Goal: Information Seeking & Learning: Learn about a topic

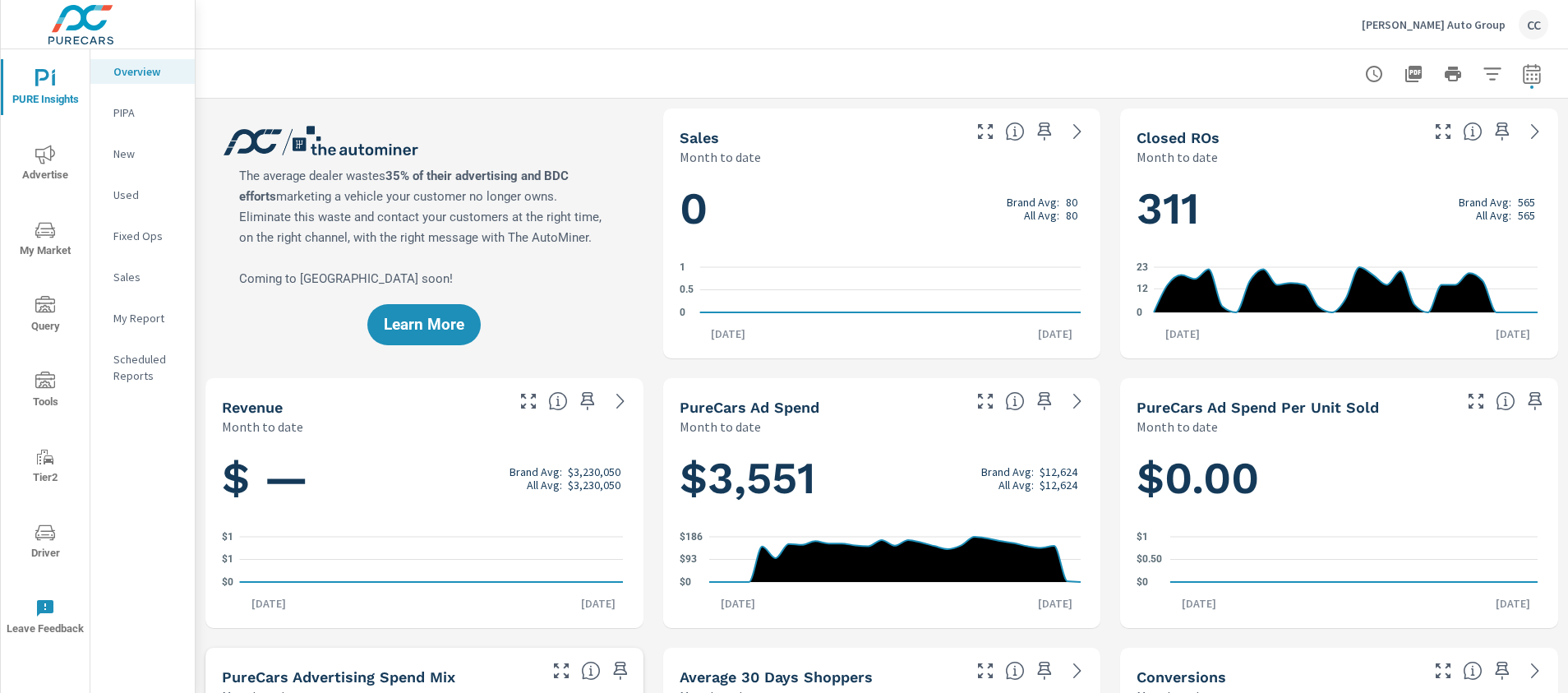
scroll to position [2374, 0]
click at [45, 158] on icon "nav menu" at bounding box center [45, 154] width 20 height 20
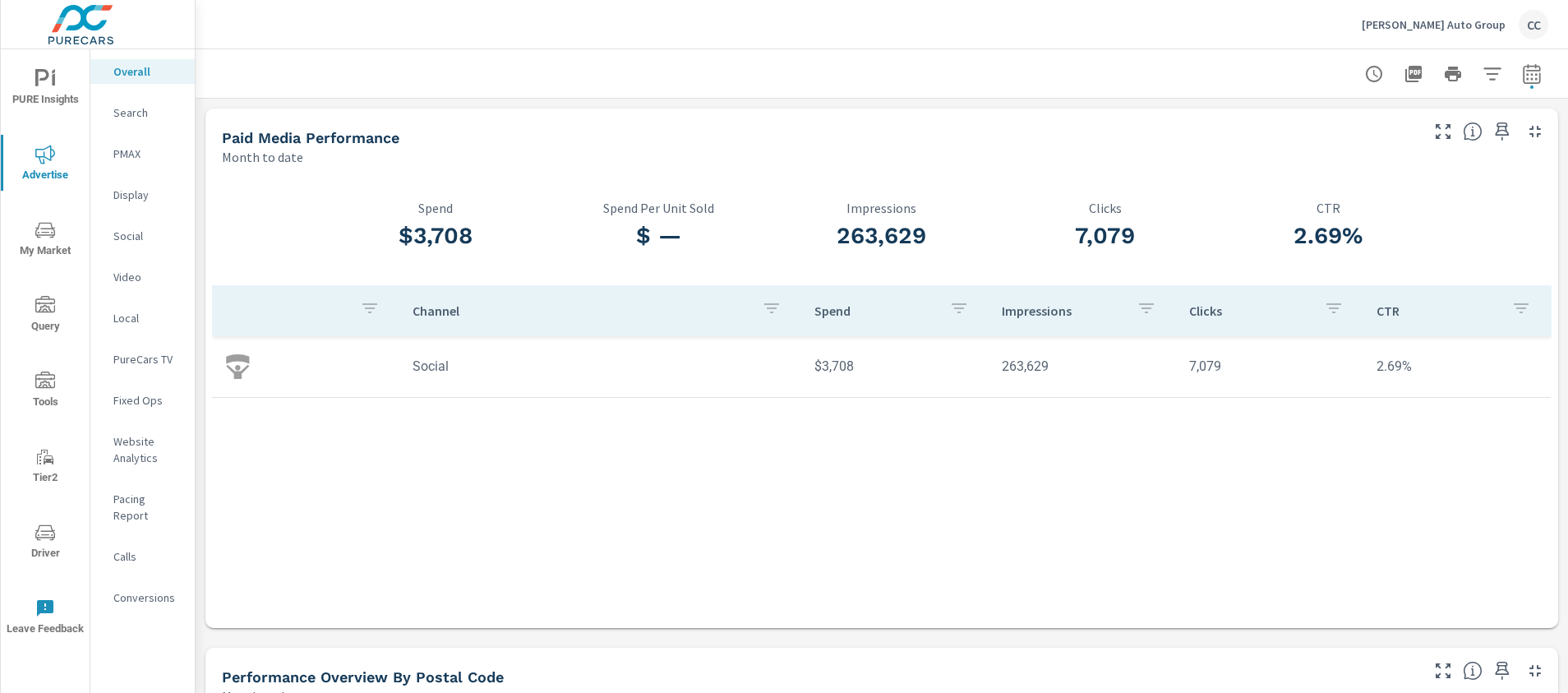
click at [148, 232] on p "Social" at bounding box center [147, 235] width 69 height 16
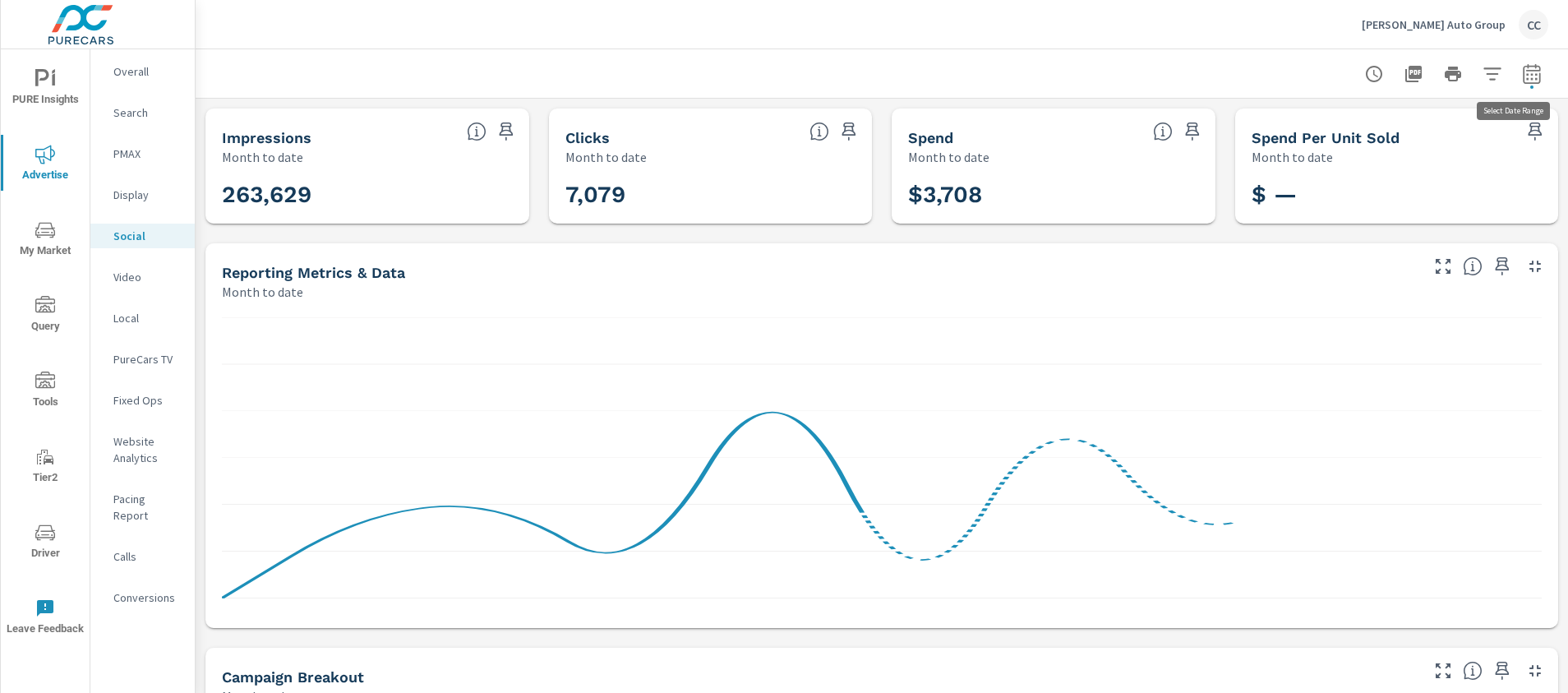
click at [1522, 75] on icon "button" at bounding box center [1532, 73] width 20 height 20
select select "Month to date"
click at [1522, 75] on icon "button" at bounding box center [1532, 73] width 20 height 20
select select "Month to date"
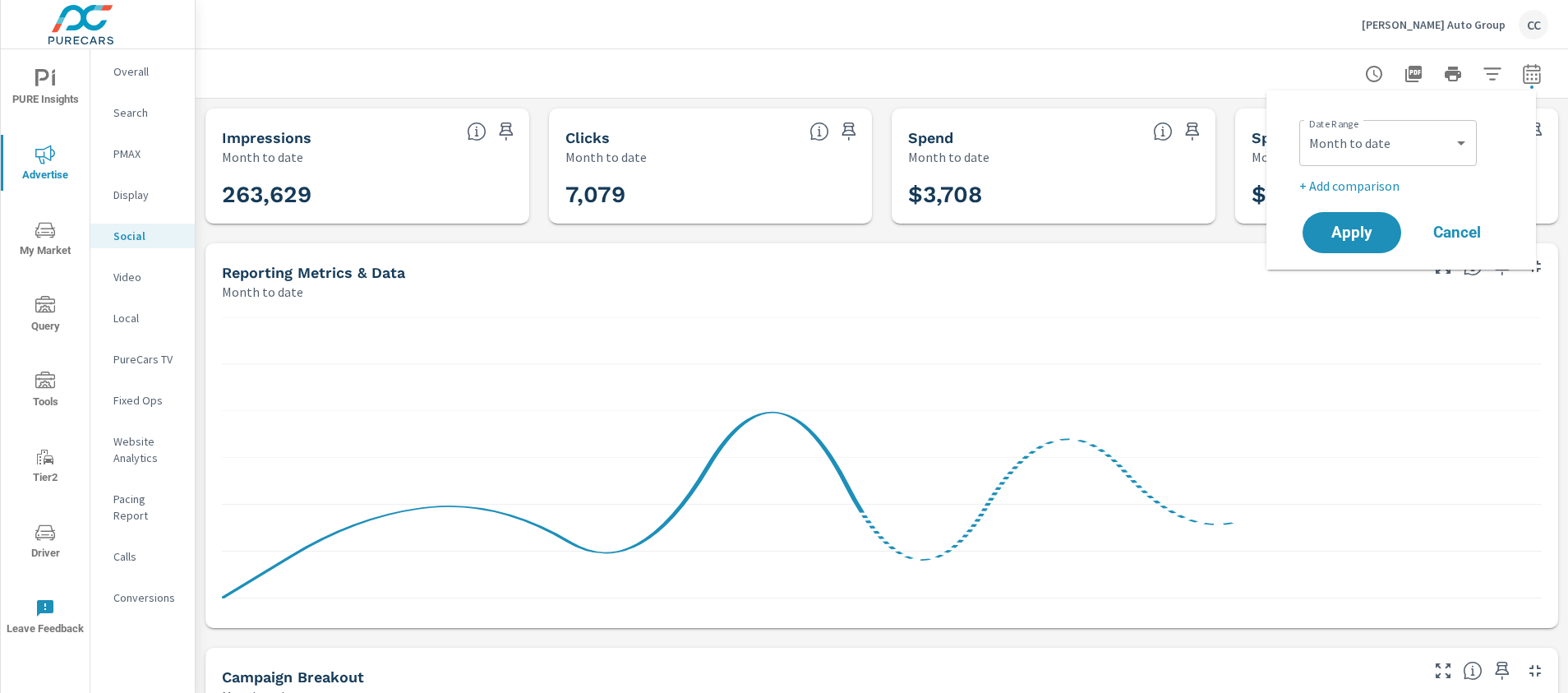
click at [1539, 67] on div at bounding box center [882, 73] width 1372 height 49
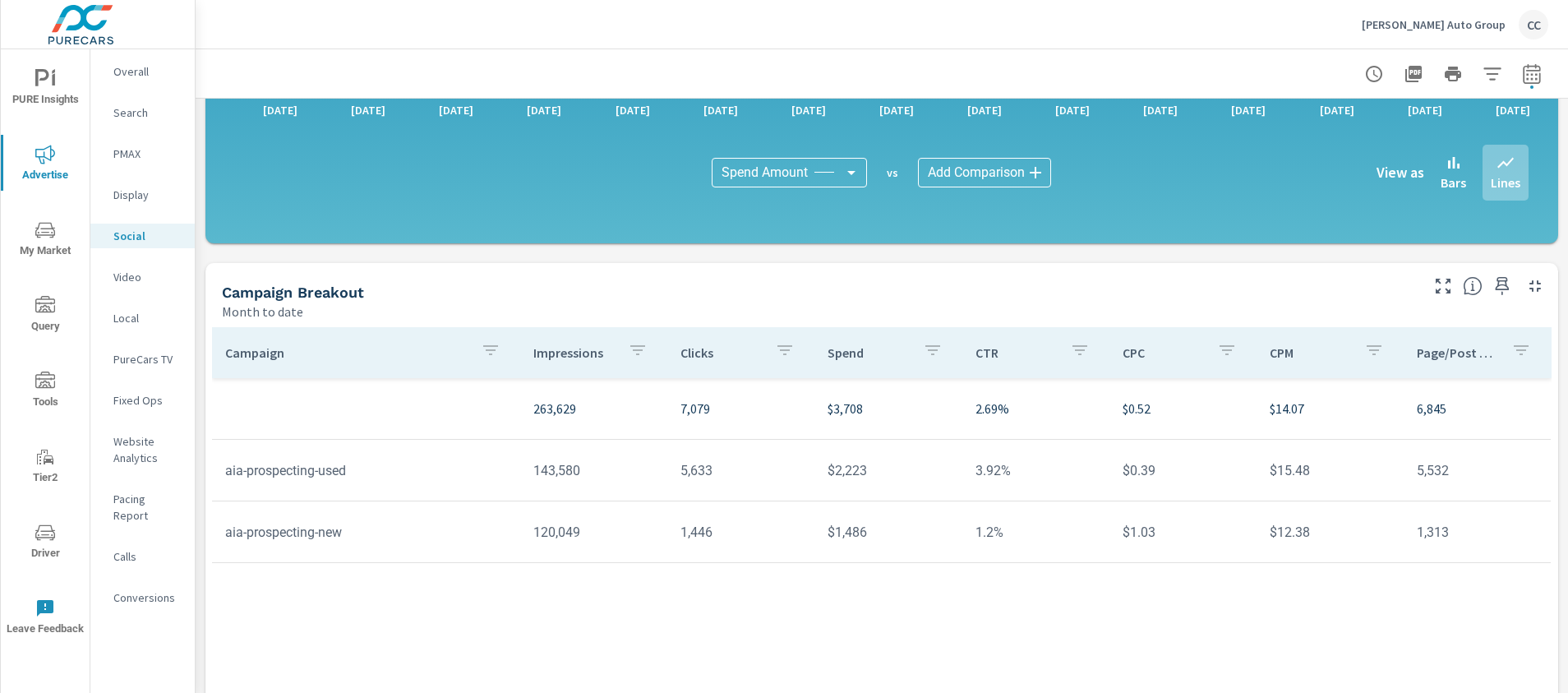
scroll to position [485, 0]
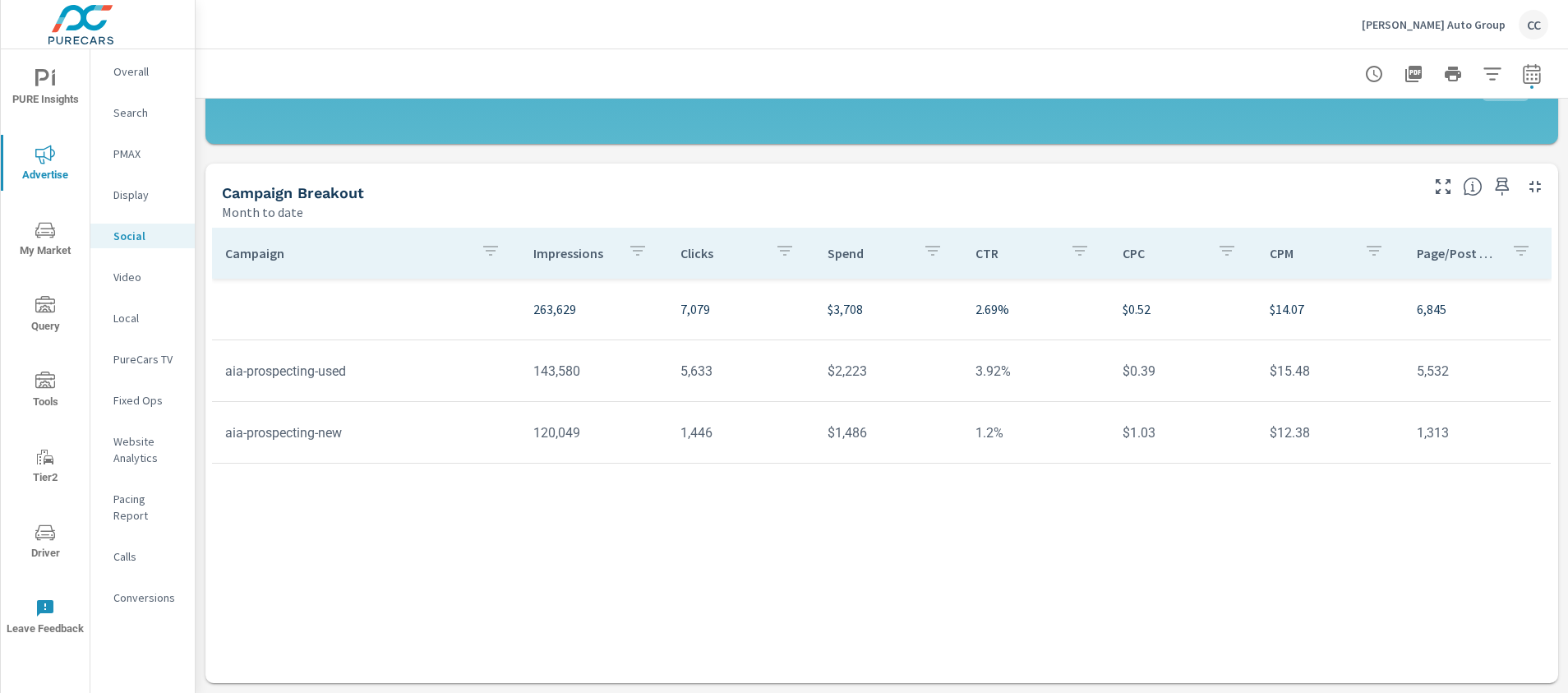
click at [132, 450] on p "Website Analytics" at bounding box center [147, 449] width 69 height 33
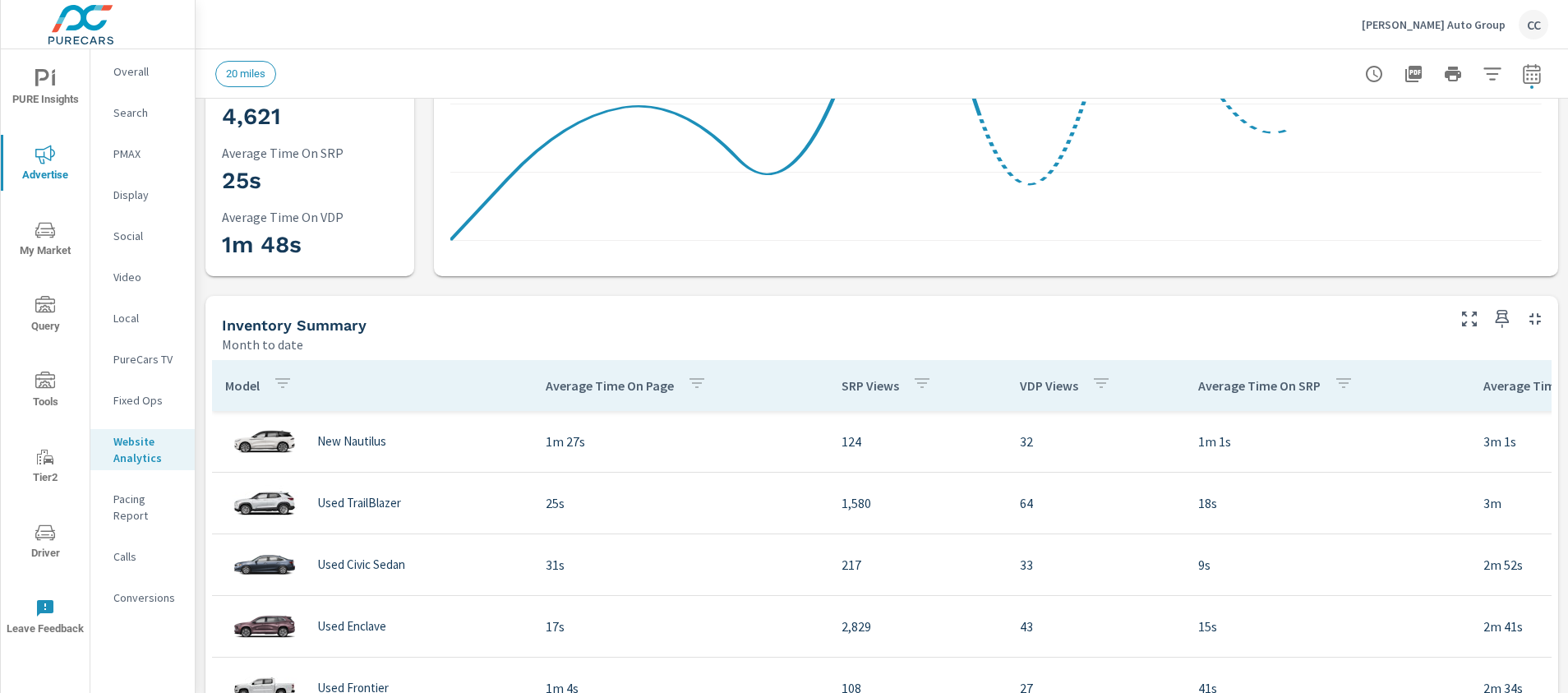
scroll to position [677, 0]
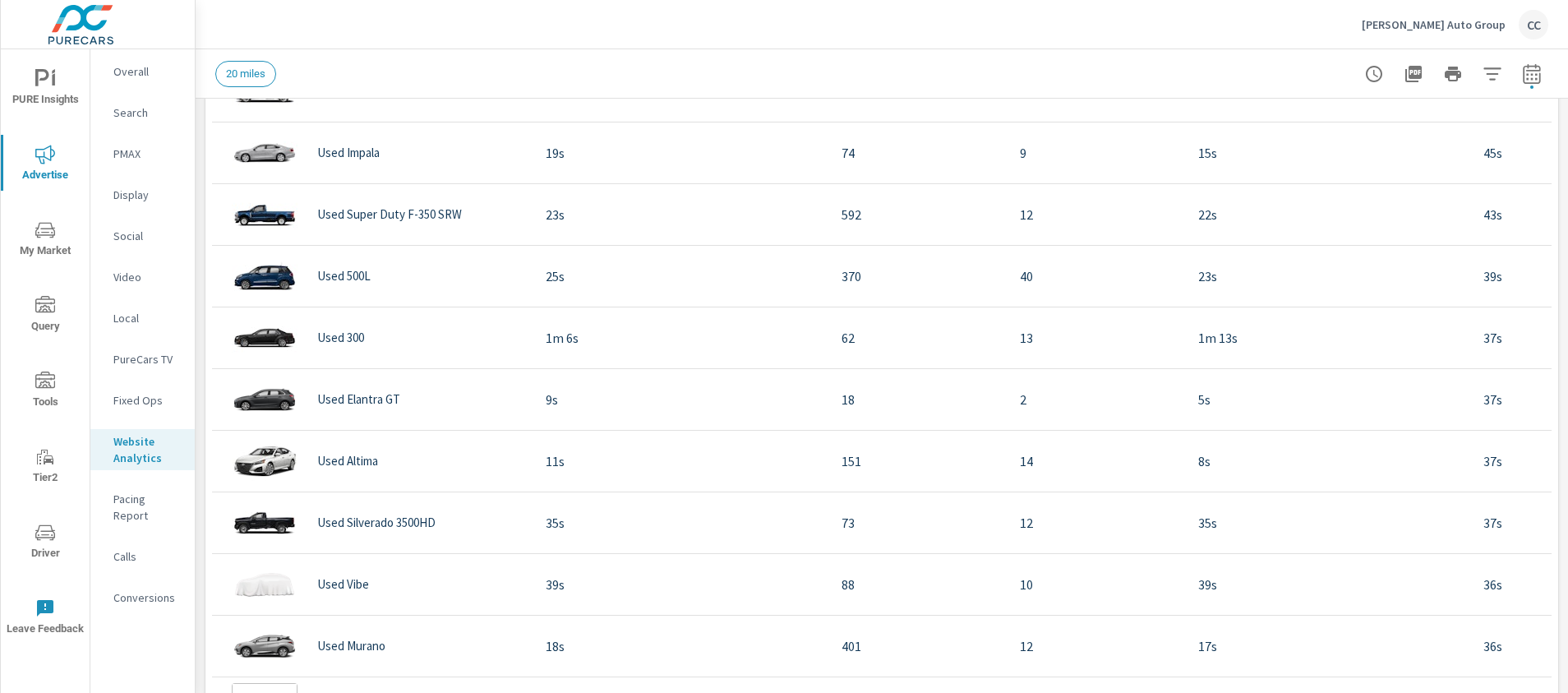
scroll to position [6209, 0]
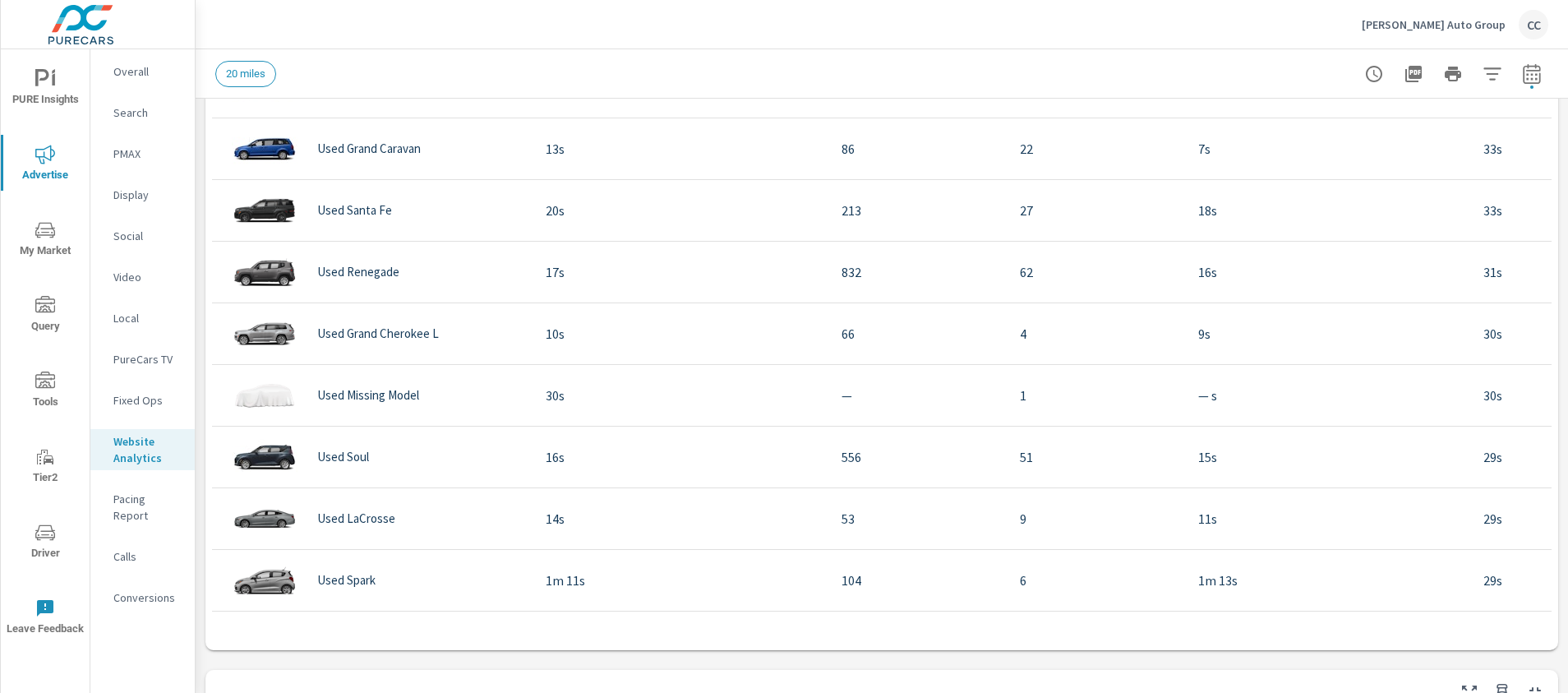
scroll to position [1346, 0]
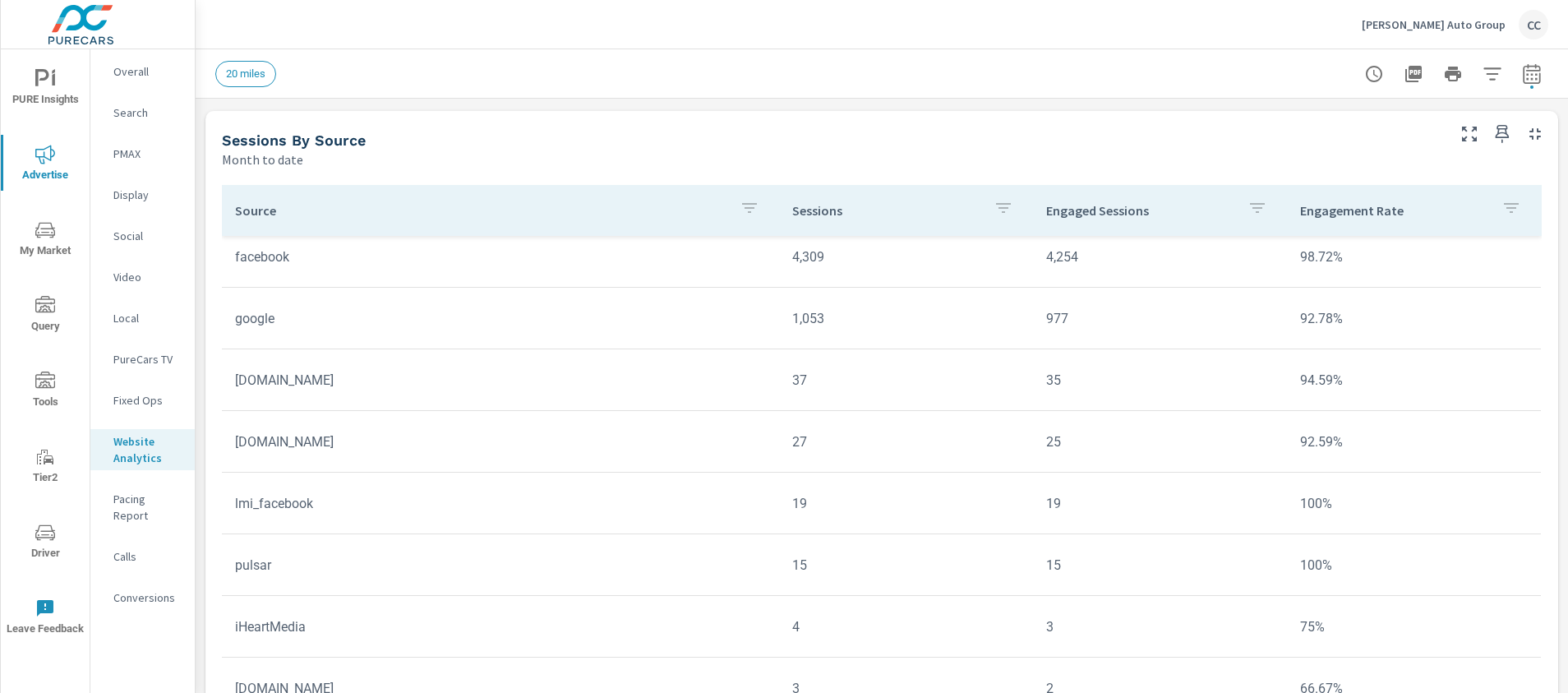
scroll to position [143, 0]
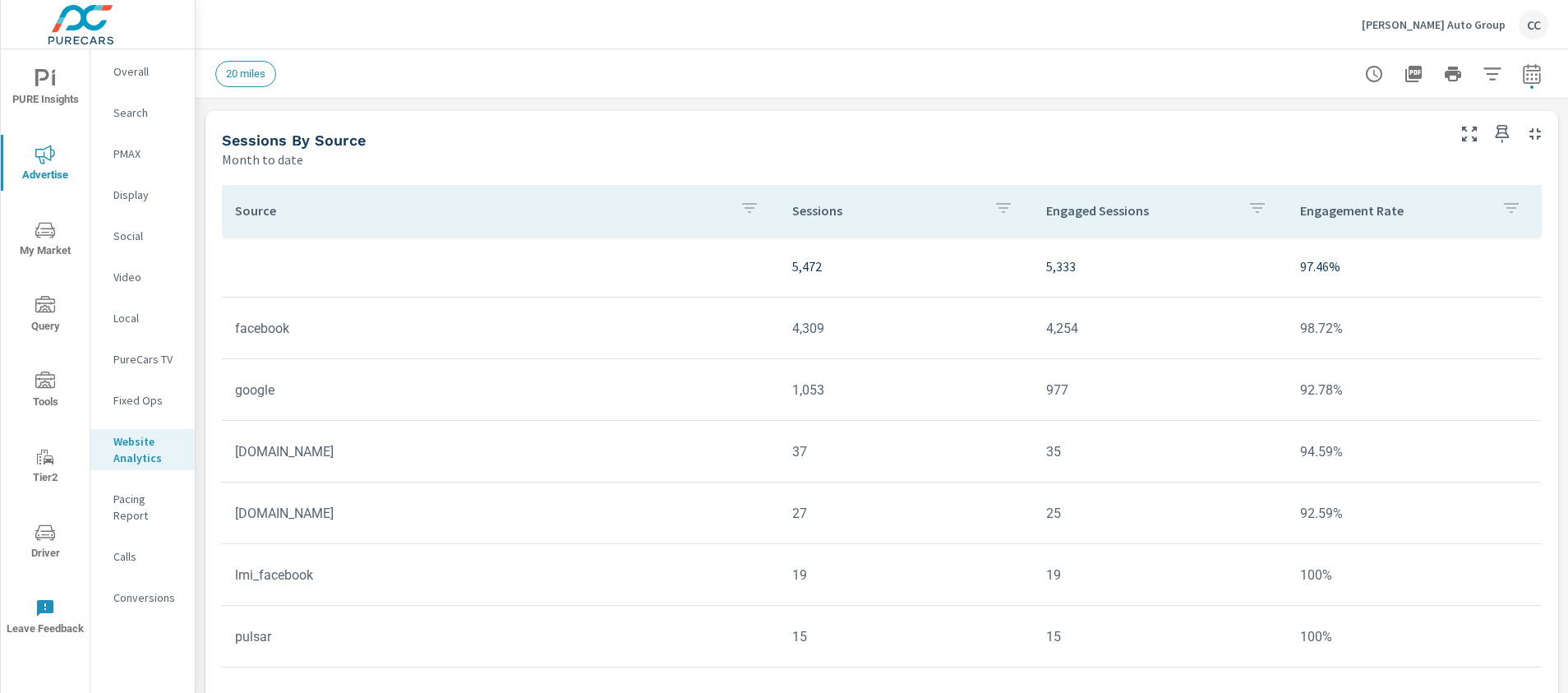
scroll to position [1280, 0]
